Goal: Submit feedback/report problem: Submit feedback/report problem

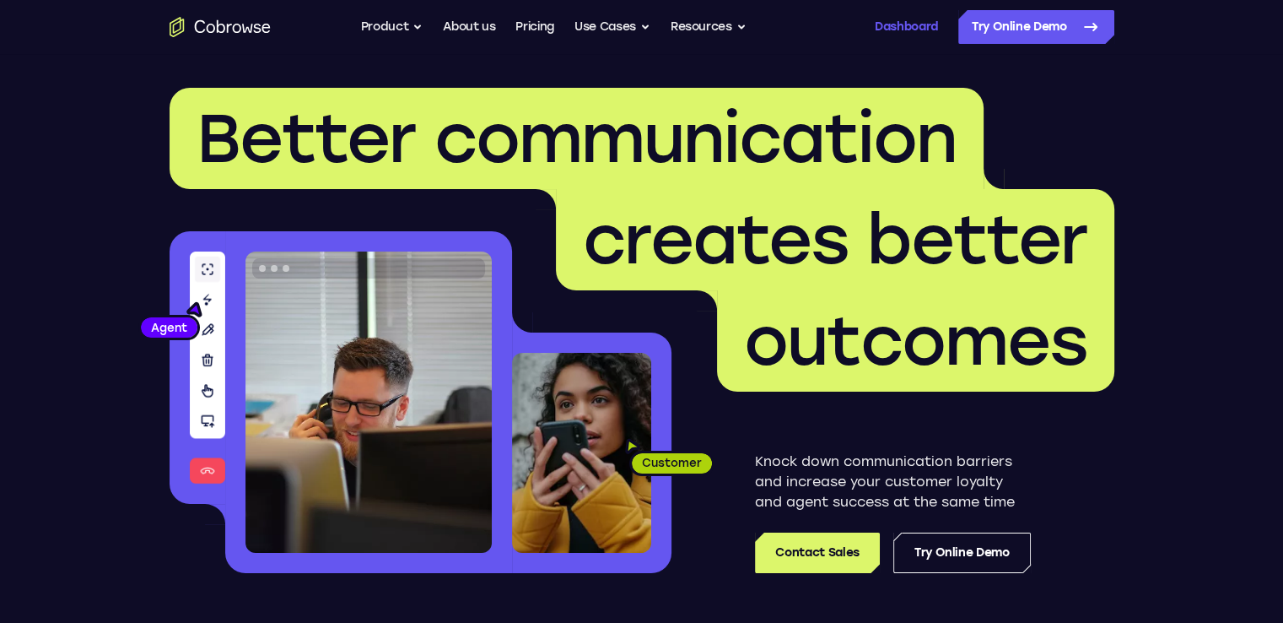
click at [902, 35] on link "Dashboard" at bounding box center [906, 27] width 63 height 34
click at [844, 26] on link "Log In" at bounding box center [854, 27] width 34 height 34
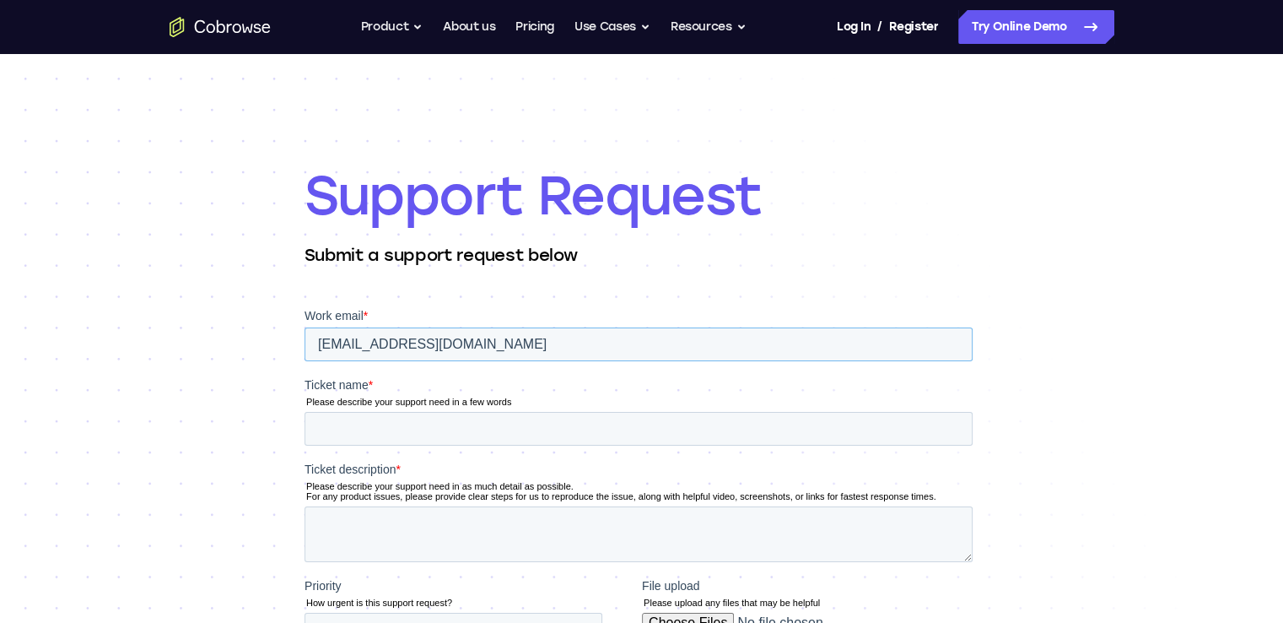
click at [395, 344] on input "[EMAIL_ADDRESS][DOMAIN_NAME]" at bounding box center [638, 344] width 668 height 34
click at [342, 431] on input "Ticket name *" at bounding box center [638, 429] width 668 height 34
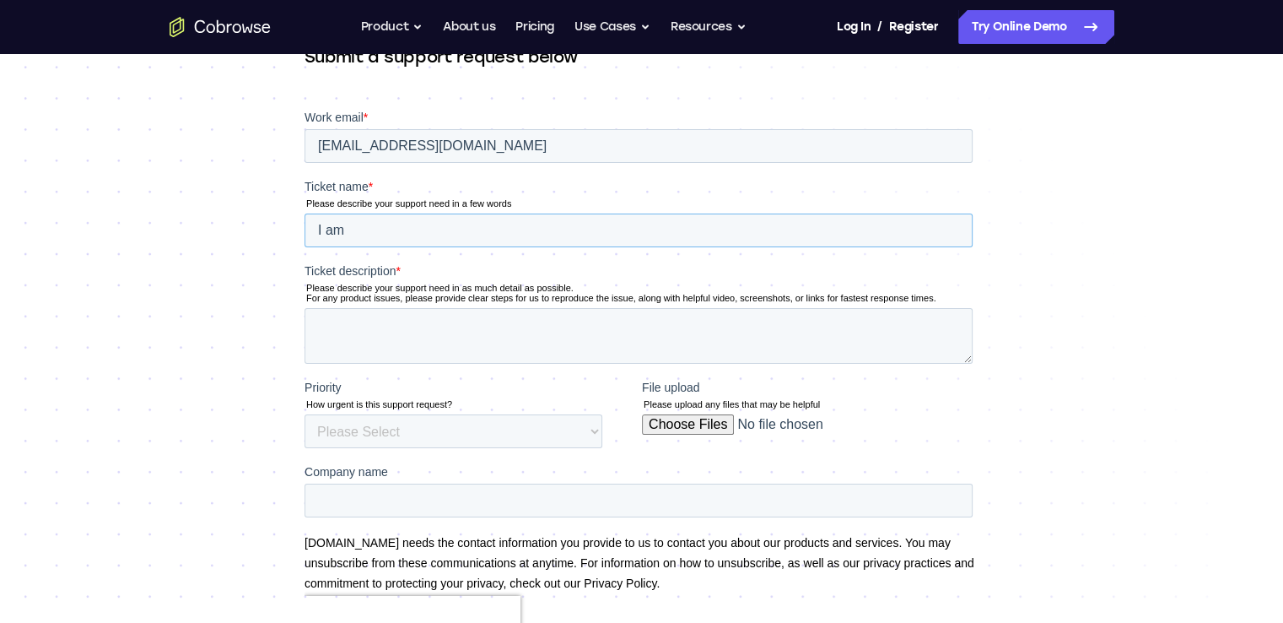
scroll to position [169, 0]
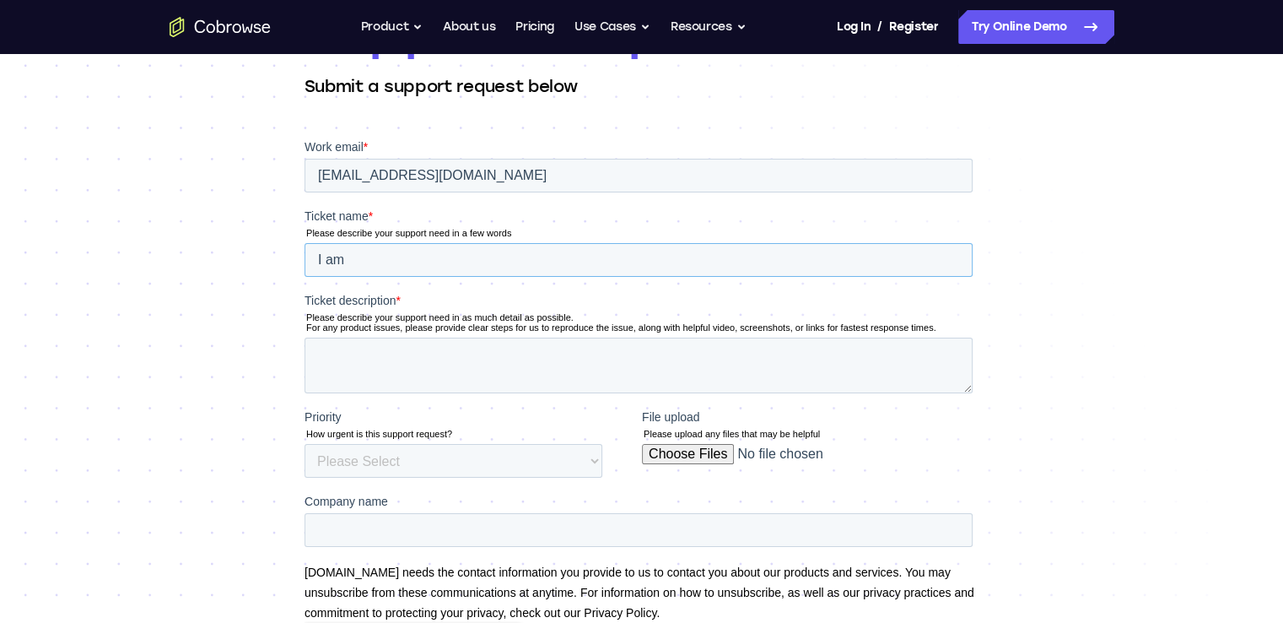
click at [379, 264] on input "I am" at bounding box center [638, 260] width 668 height 34
drag, startPoint x: 366, startPoint y: 256, endPoint x: 297, endPoint y: 257, distance: 69.2
click html "Work email * [EMAIL_ADDRESS][DOMAIN_NAME] Ticket name * Please describe your su…"
click at [538, 261] on input "Trouble in accessing the Corbrowser for Sales agent." at bounding box center [638, 260] width 668 height 34
type input "Trouble in accessing the Corbrowser for Sales agent."
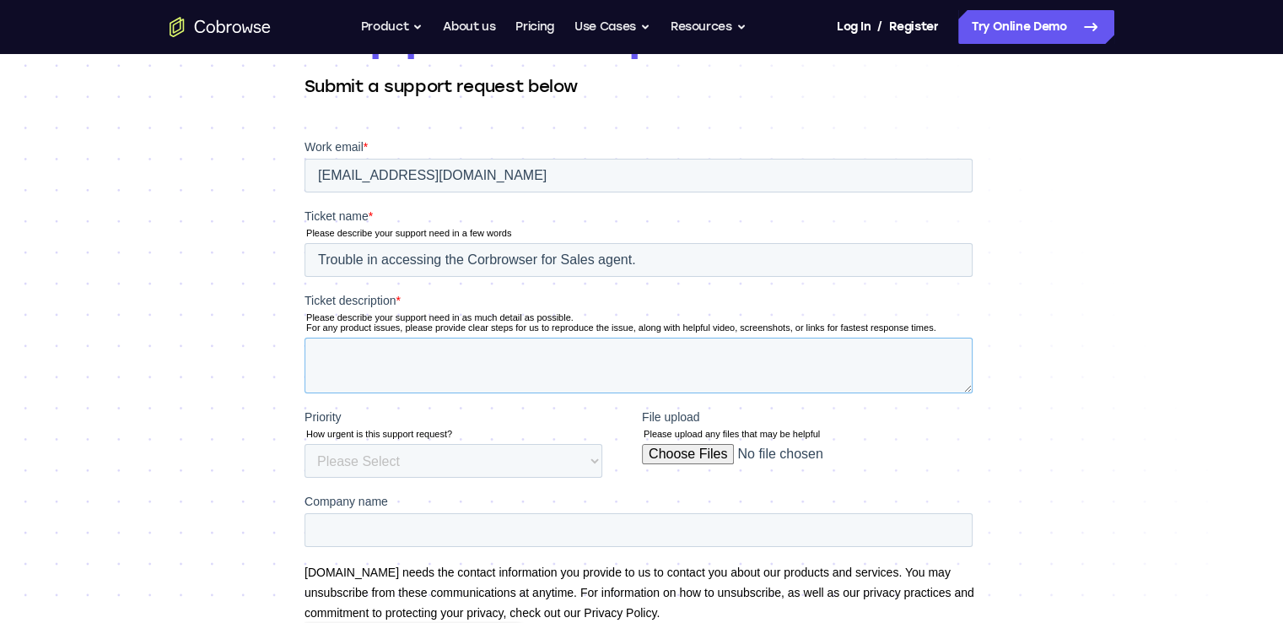
click at [390, 352] on textarea "Ticket description *" at bounding box center [638, 365] width 668 height 56
click at [413, 352] on textarea "Ticket description *" at bounding box center [638, 365] width 668 height 56
paste textarea "We are experiencing an issue with Cobrowse.io integration in Salesforce. We hav…"
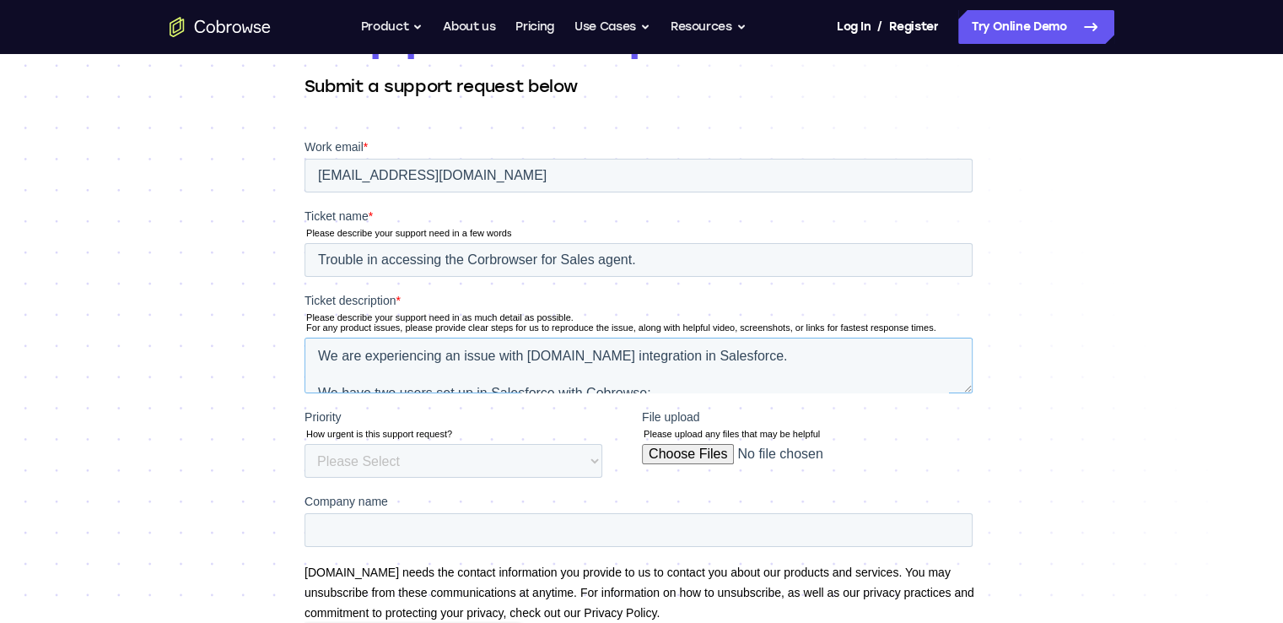
scroll to position [84, 0]
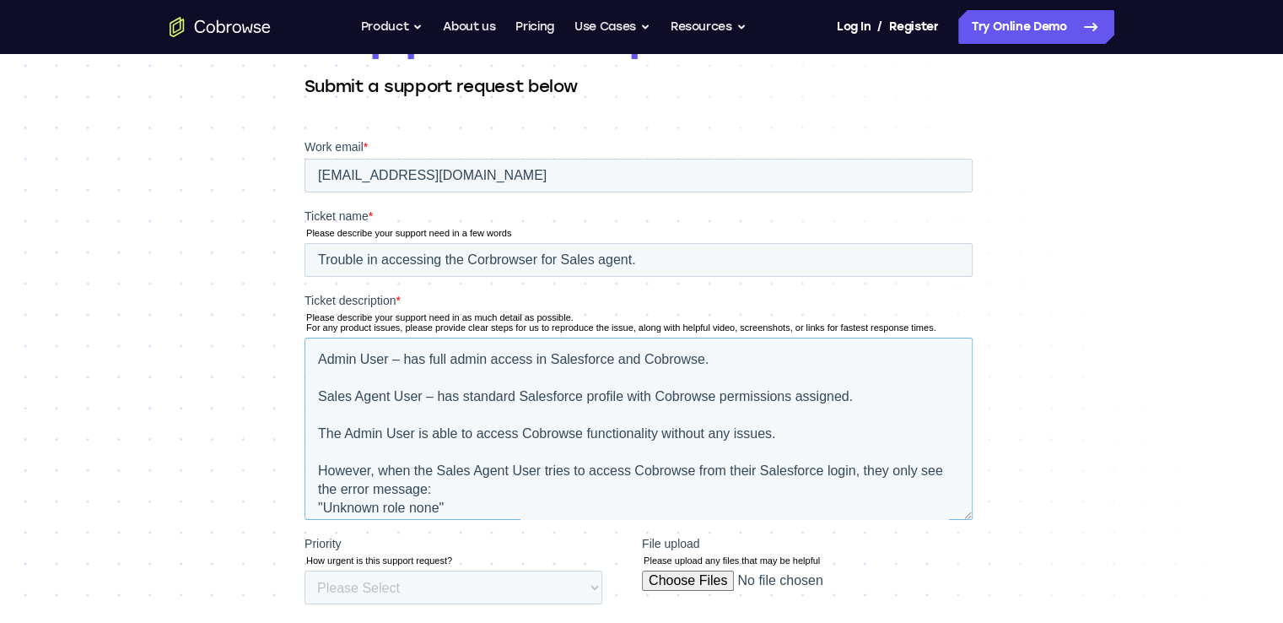
drag, startPoint x: 970, startPoint y: 388, endPoint x: 985, endPoint y: 530, distance: 142.5
click html "Work email * nimrod@selectedplaces.co.il Ticket name * Please describe your sup…"
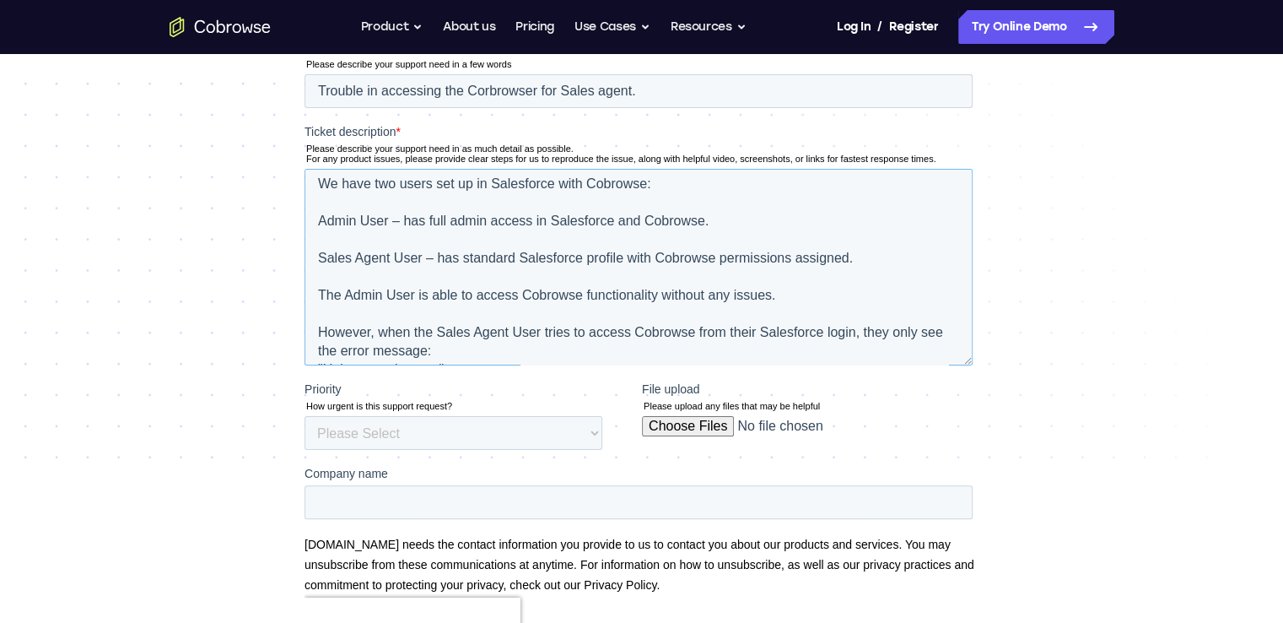
scroll to position [63, 0]
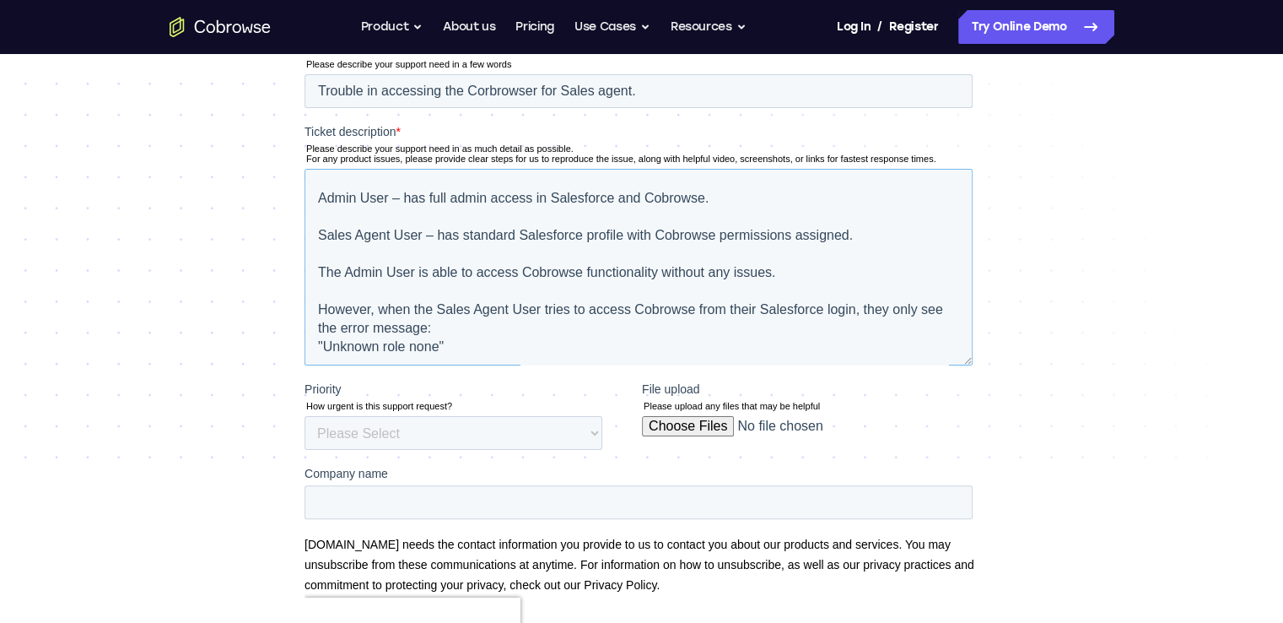
type textarea "We are experiencing an issue with Cobrowse.io integration in Salesforce. We hav…"
click at [370, 429] on select "Please Select Low Medium High" at bounding box center [453, 433] width 298 height 34
select select "HIGH"
click at [304, 446] on select "Please Select Low Medium High" at bounding box center [453, 433] width 298 height 34
click at [678, 423] on input "File upload" at bounding box center [806, 433] width 331 height 34
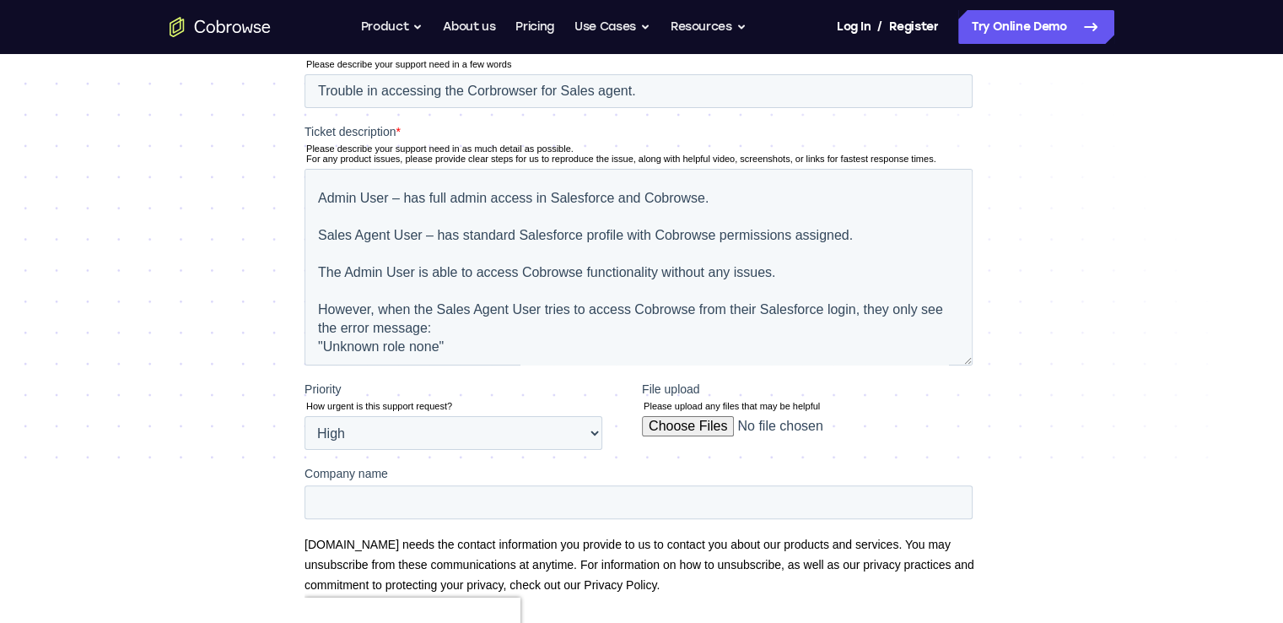
type input "C:\fakepath\image (8).png"
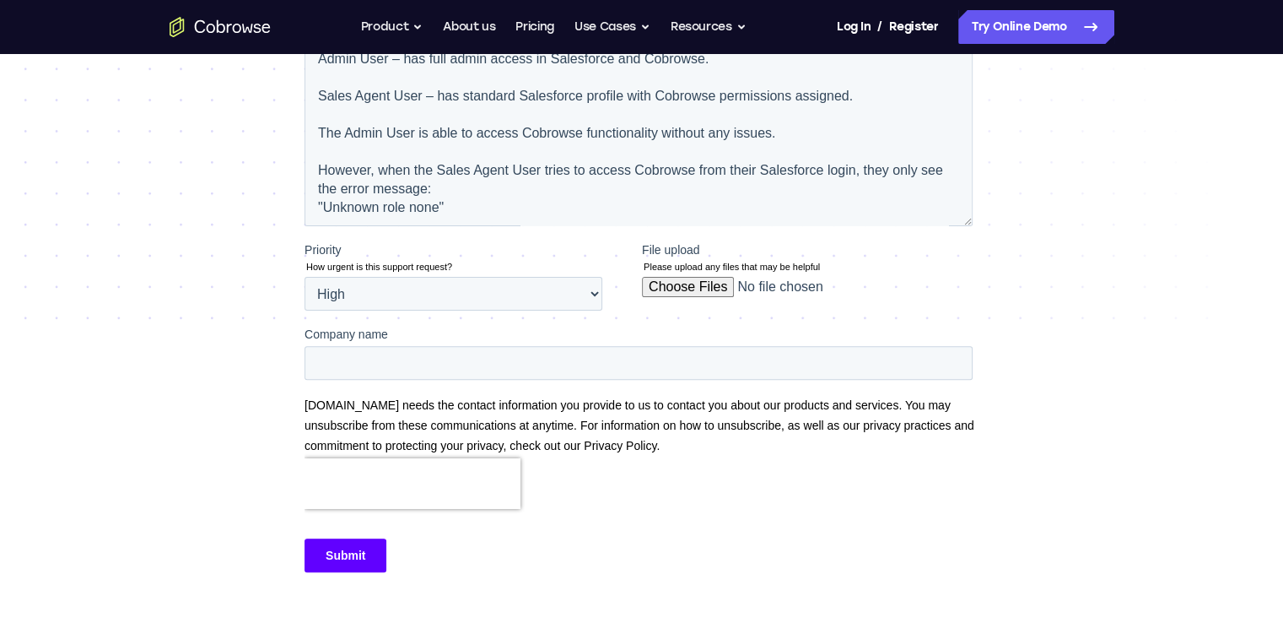
scroll to position [506, 0]
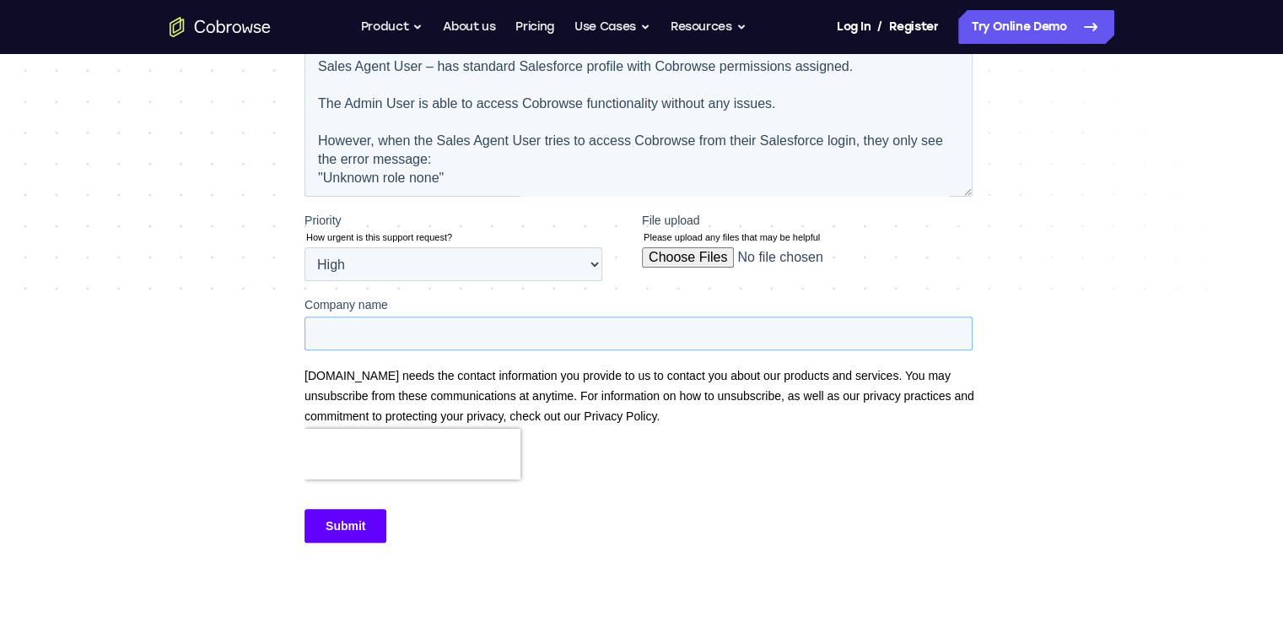
click at [372, 338] on input "Company name" at bounding box center [638, 333] width 668 height 34
type input "Kloudcodey"
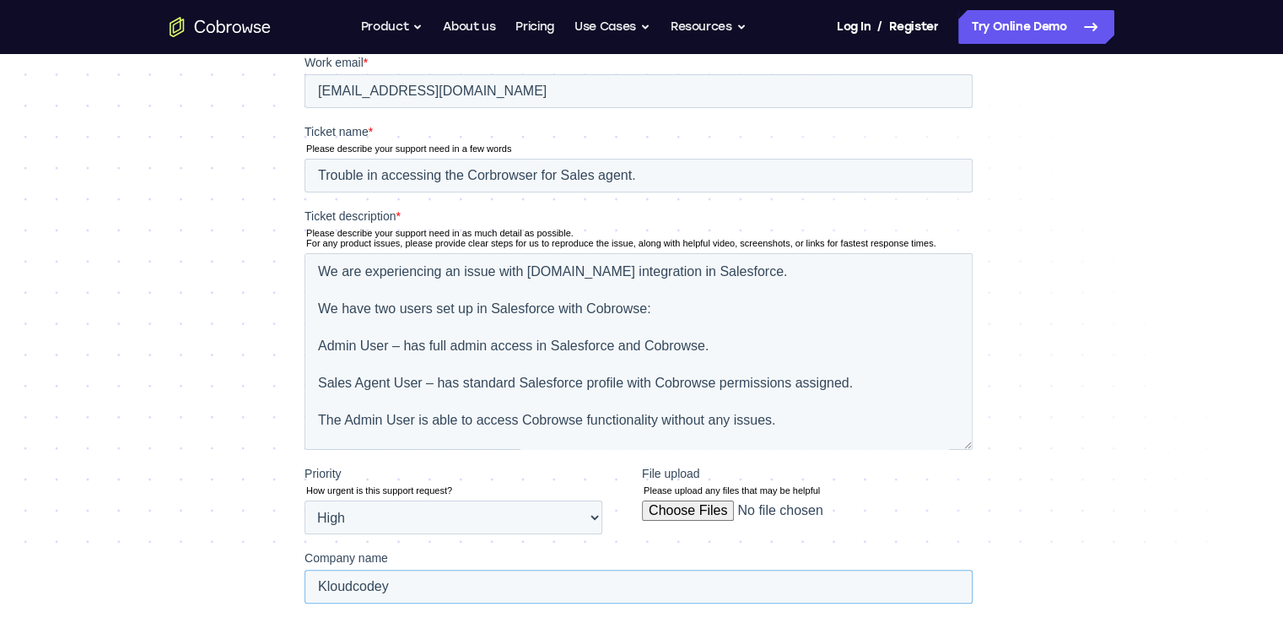
scroll to position [675, 0]
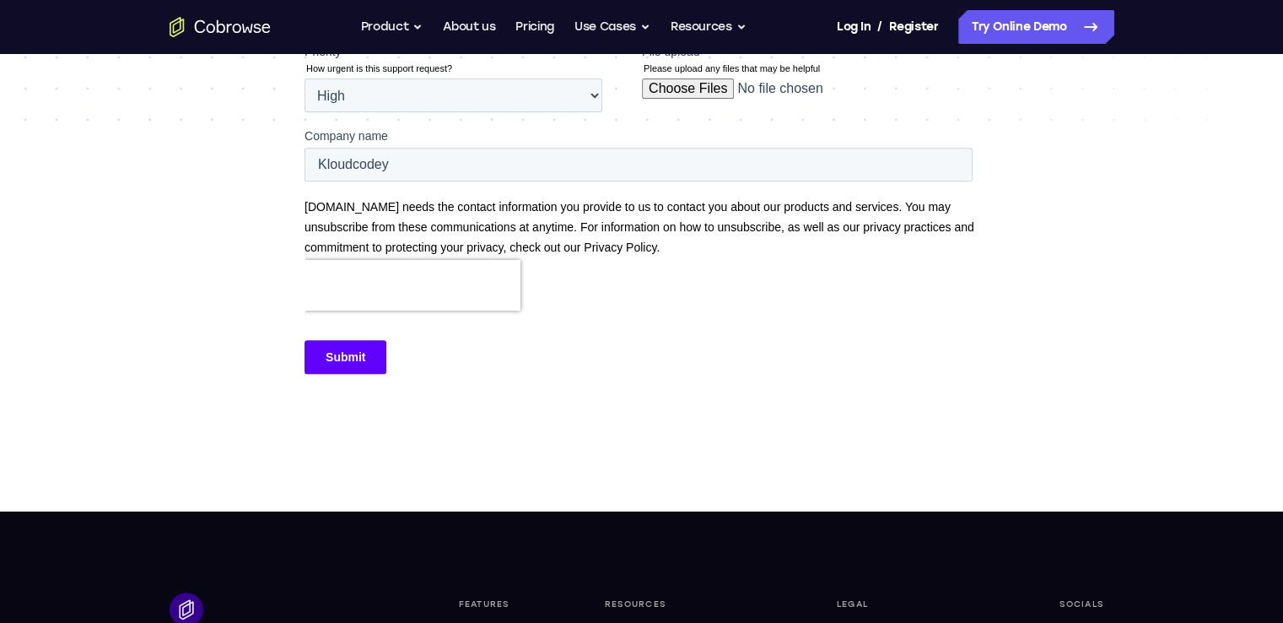
click at [346, 357] on input "Submit" at bounding box center [345, 357] width 82 height 34
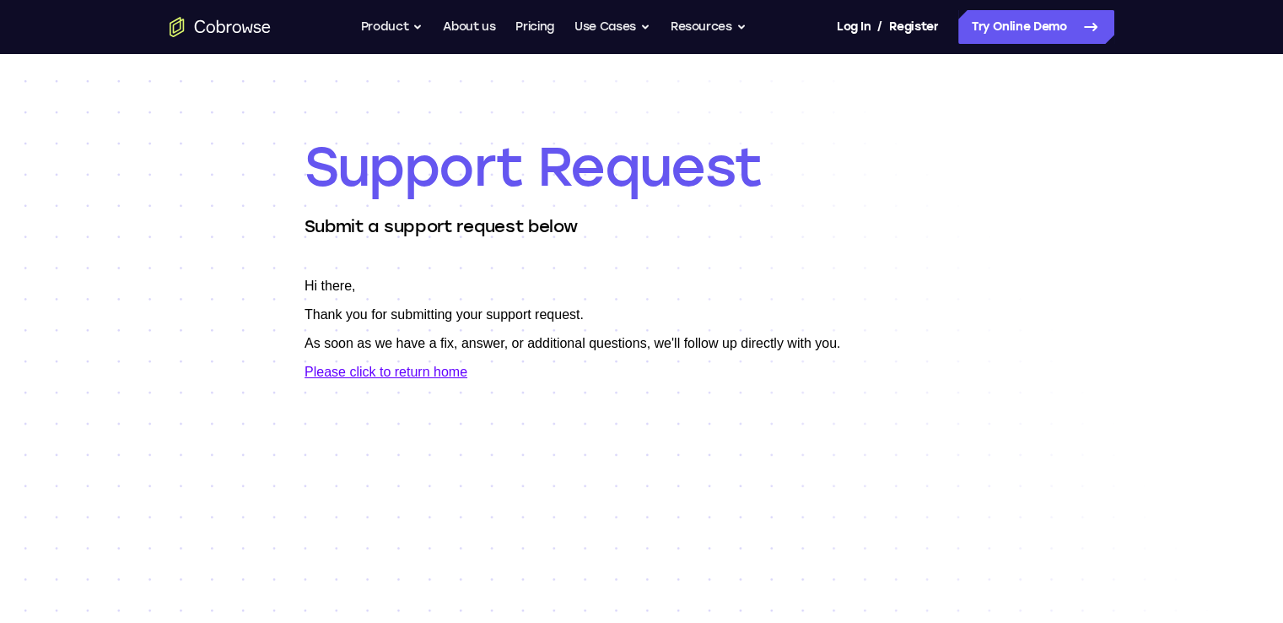
scroll to position [0, 0]
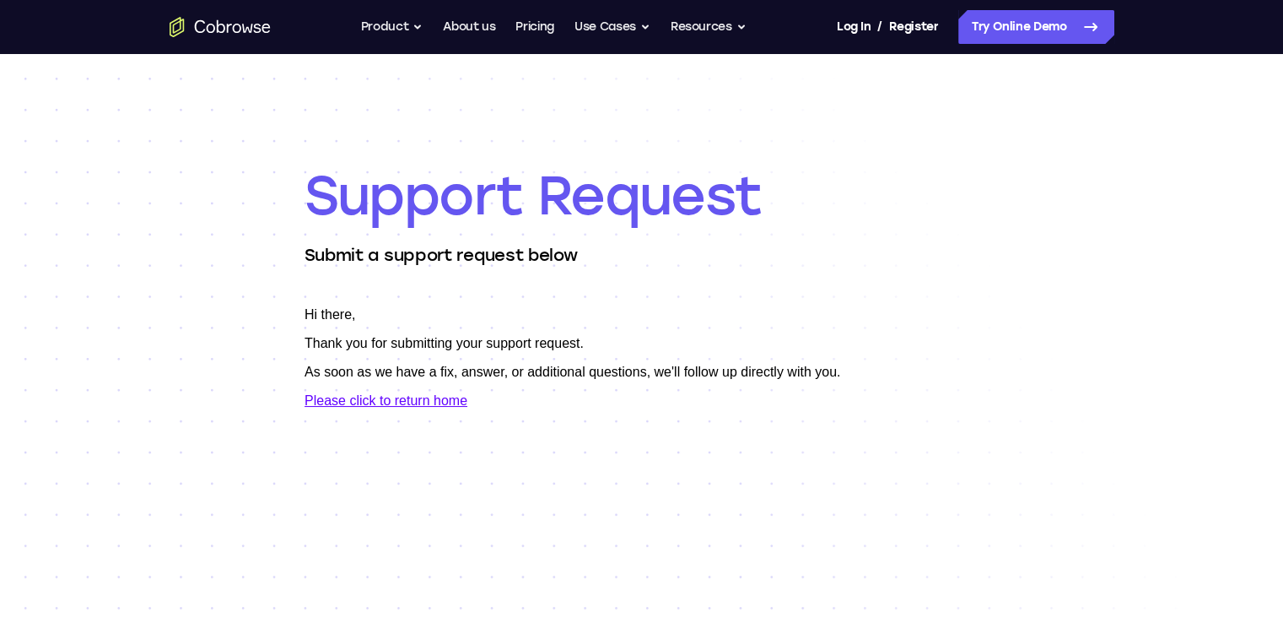
click at [5, 422] on div "Support Request Submit a support request below" at bounding box center [641, 620] width 1283 height 1132
